Goal: Task Accomplishment & Management: Use online tool/utility

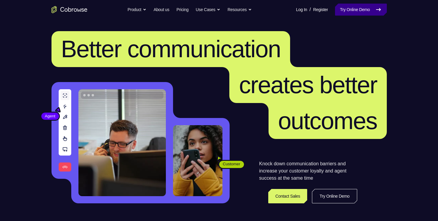
click at [341, 10] on link "Try Online Demo" at bounding box center [360, 10] width 51 height 12
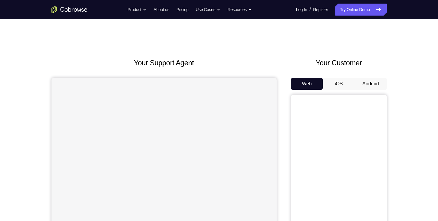
click at [370, 82] on button "Android" at bounding box center [370, 84] width 32 height 12
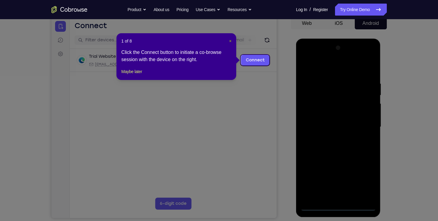
click at [230, 39] on span "×" at bounding box center [230, 41] width 2 height 5
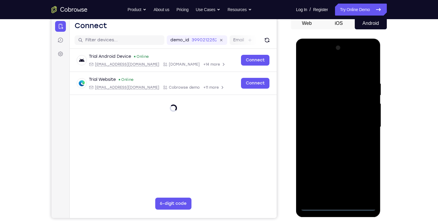
click at [340, 207] on div at bounding box center [337, 126] width 75 height 167
click at [364, 182] on div at bounding box center [337, 126] width 75 height 167
click at [303, 59] on div at bounding box center [337, 126] width 75 height 167
click at [320, 96] on div at bounding box center [337, 126] width 75 height 167
click at [302, 114] on div at bounding box center [337, 126] width 75 height 167
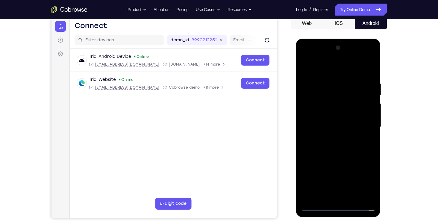
click at [337, 101] on div at bounding box center [337, 126] width 75 height 167
click at [342, 158] on div at bounding box center [337, 126] width 75 height 167
click at [337, 136] on div at bounding box center [337, 126] width 75 height 167
click at [365, 155] on div at bounding box center [337, 126] width 75 height 167
click at [327, 147] on div at bounding box center [337, 126] width 75 height 167
